Goal: Transaction & Acquisition: Purchase product/service

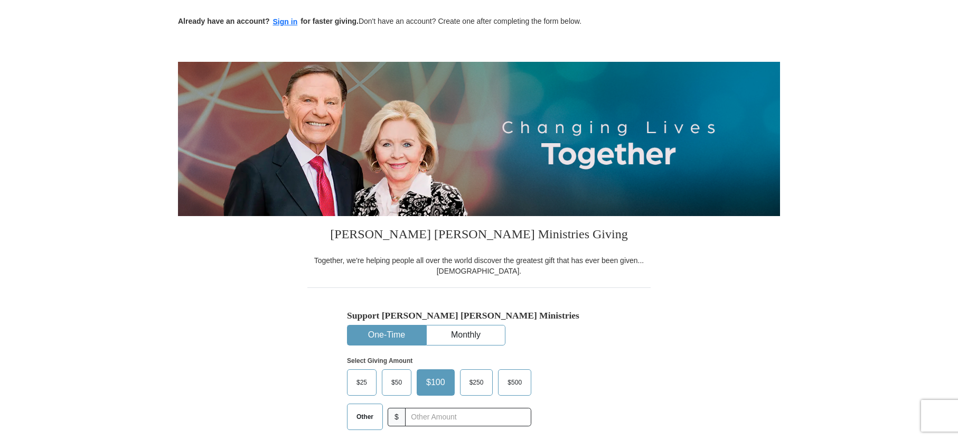
scroll to position [64, 0]
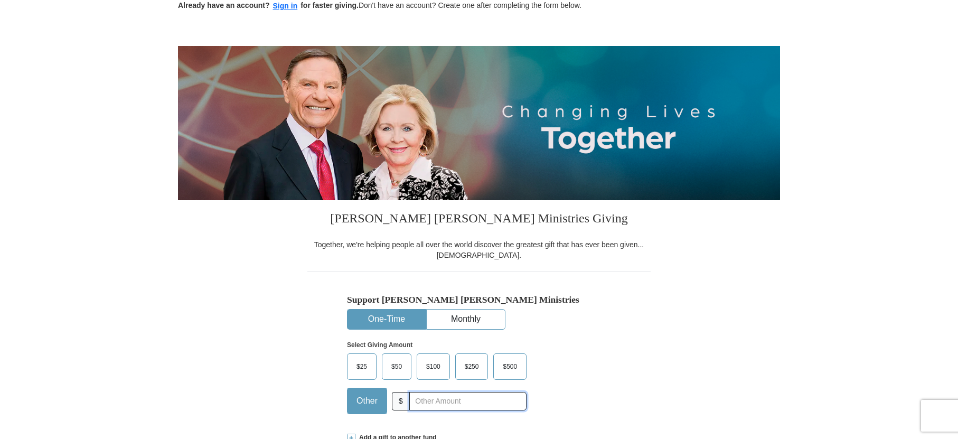
click at [458, 400] on input "text" at bounding box center [467, 401] width 117 height 18
type input "300"
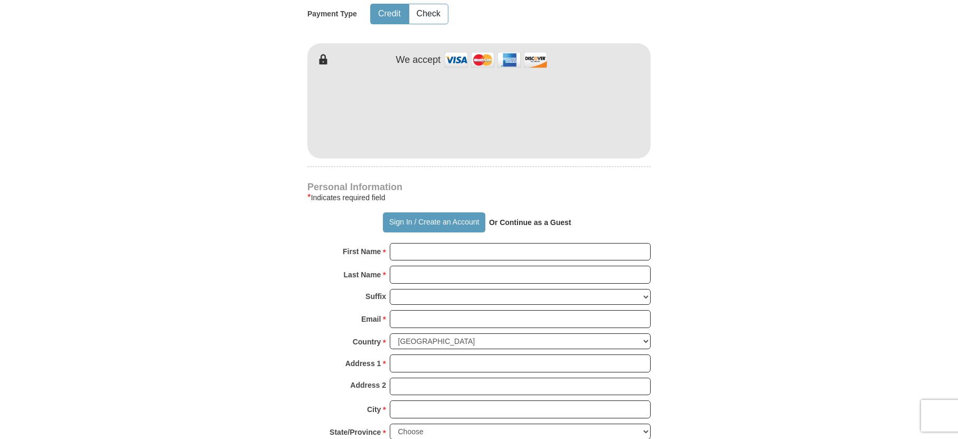
scroll to position [565, 0]
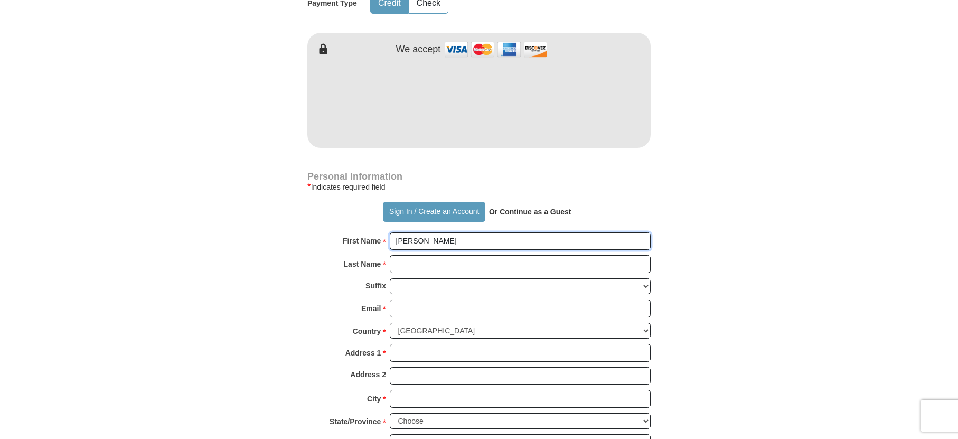
type input "[PERSON_NAME]"
type input "[EMAIL_ADDRESS][DOMAIN_NAME]"
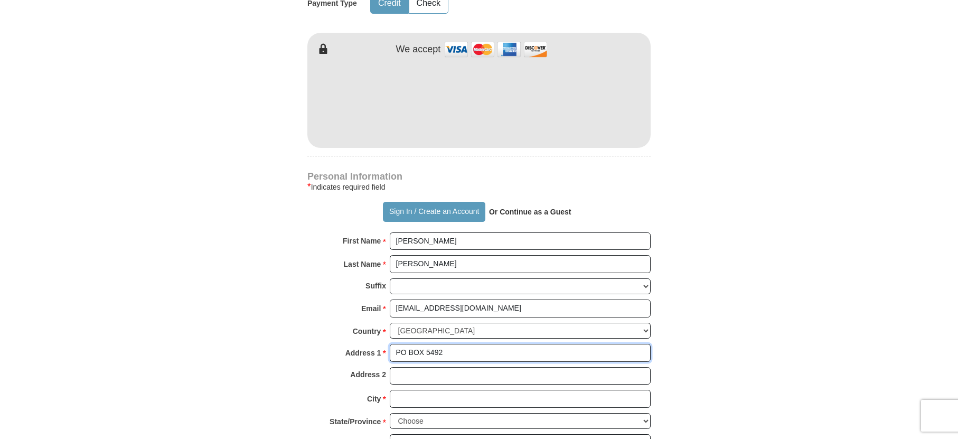
type input "PO BOX 5492"
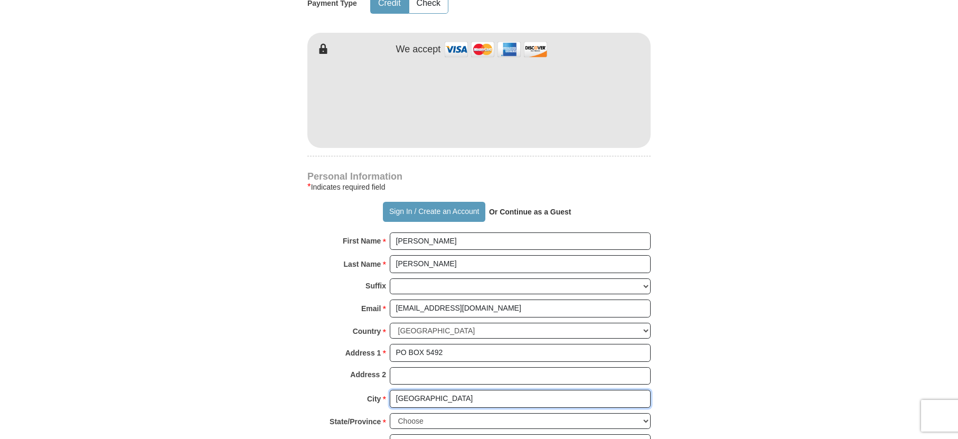
type input "[GEOGRAPHIC_DATA]"
select select "MS"
type input "38704"
click at [218, 226] on form "Already have an account? Sign in for faster giving. Don't have an account? Crea…" at bounding box center [479, 124] width 602 height 1295
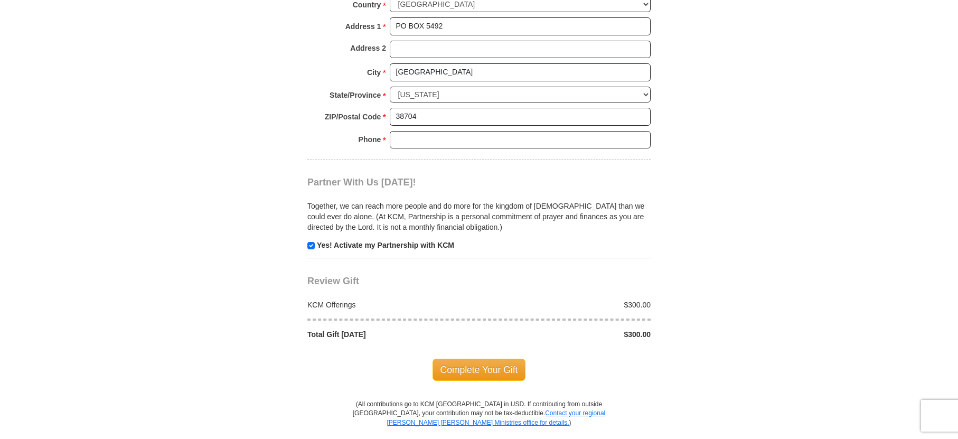
scroll to position [858, 0]
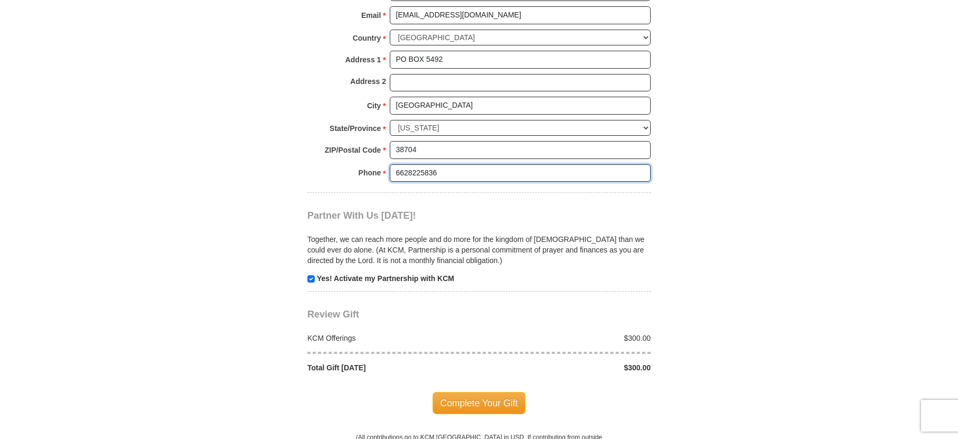
type input "6628225836"
drag, startPoint x: 310, startPoint y: 259, endPoint x: 313, endPoint y: 267, distance: 8.0
click at [310, 275] on input "checkbox" at bounding box center [310, 278] width 7 height 7
checkbox input "false"
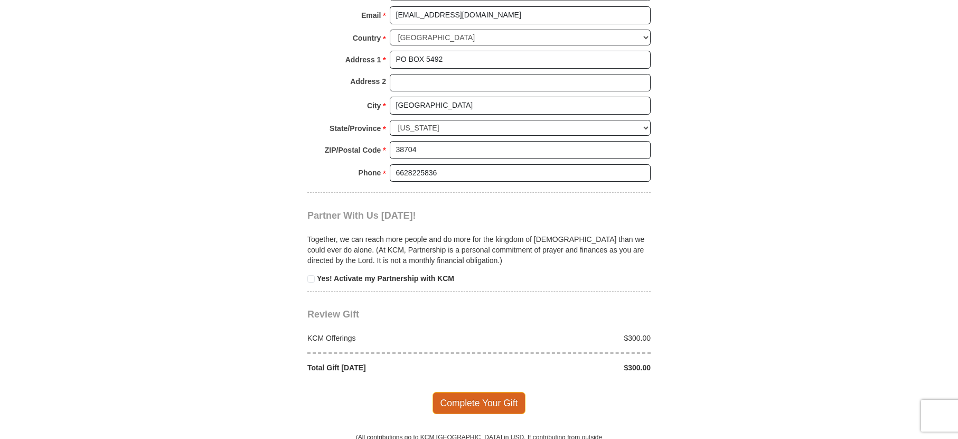
click at [472, 392] on span "Complete Your Gift" at bounding box center [479, 403] width 93 height 22
